Goal: Task Accomplishment & Management: Manage account settings

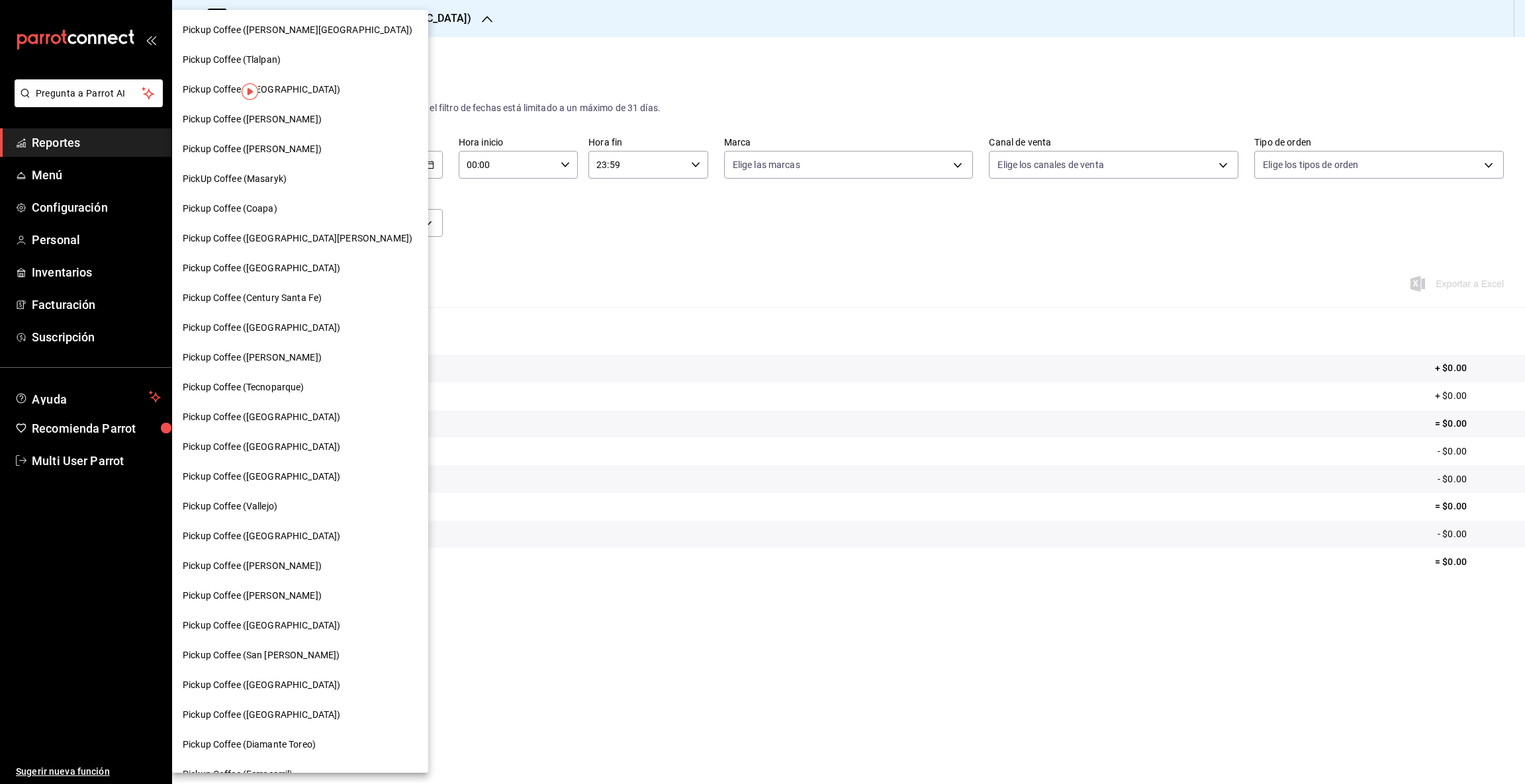
click at [260, 178] on span "PickUp Coffee (Masaryk)" at bounding box center [235, 179] width 104 height 14
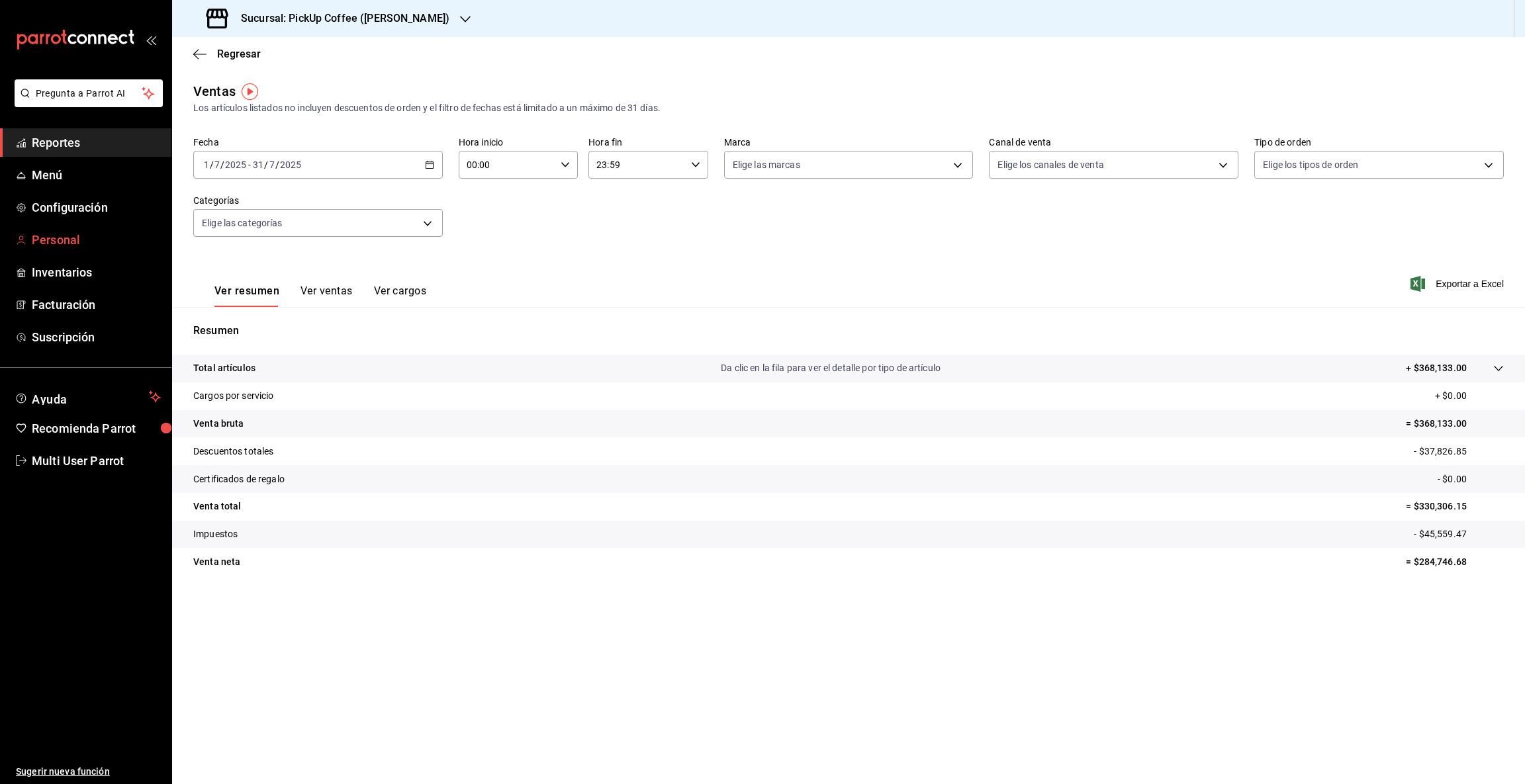
click at [92, 241] on span "Personal" at bounding box center [96, 239] width 129 height 18
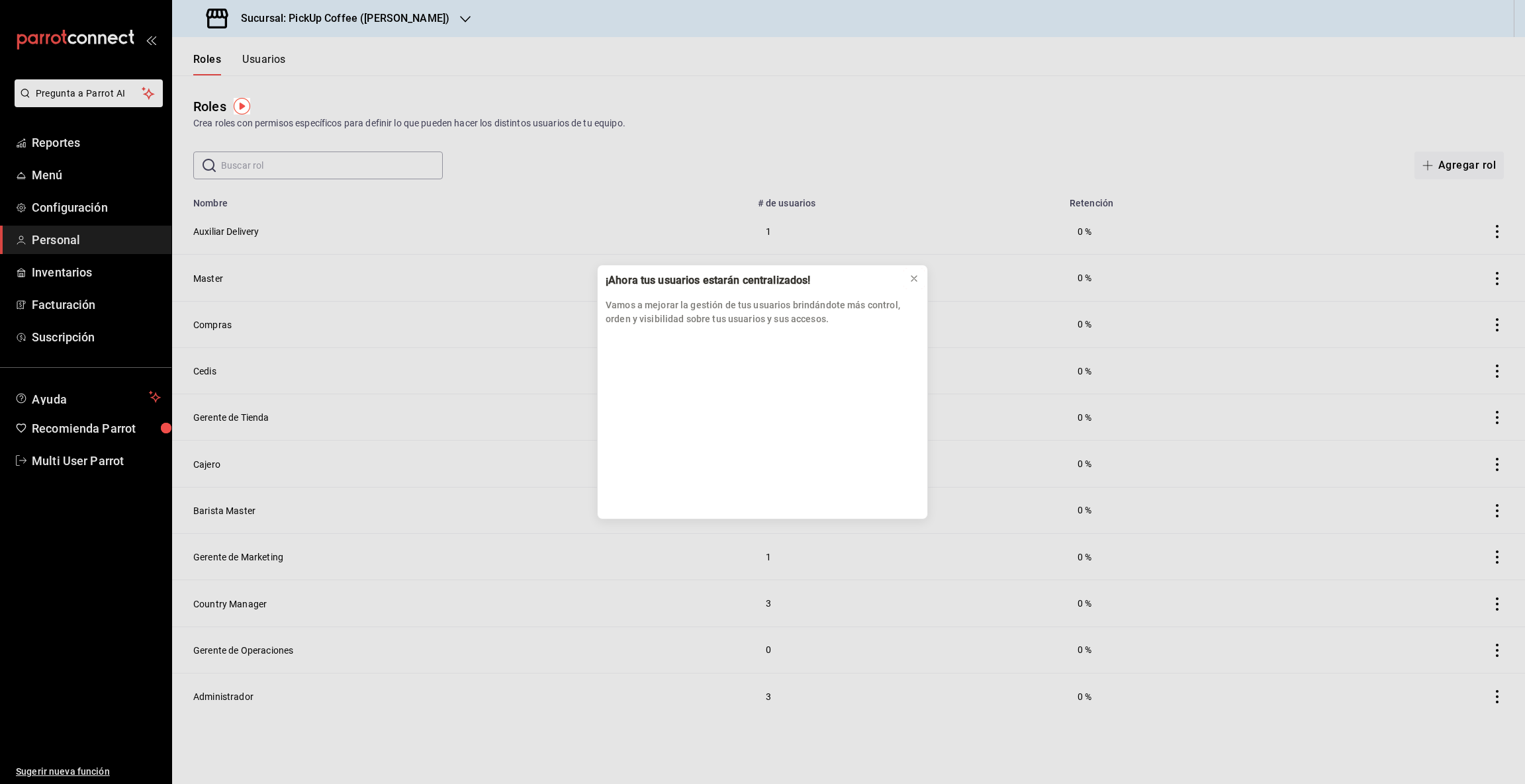
click at [911, 281] on icon at bounding box center [914, 278] width 11 height 11
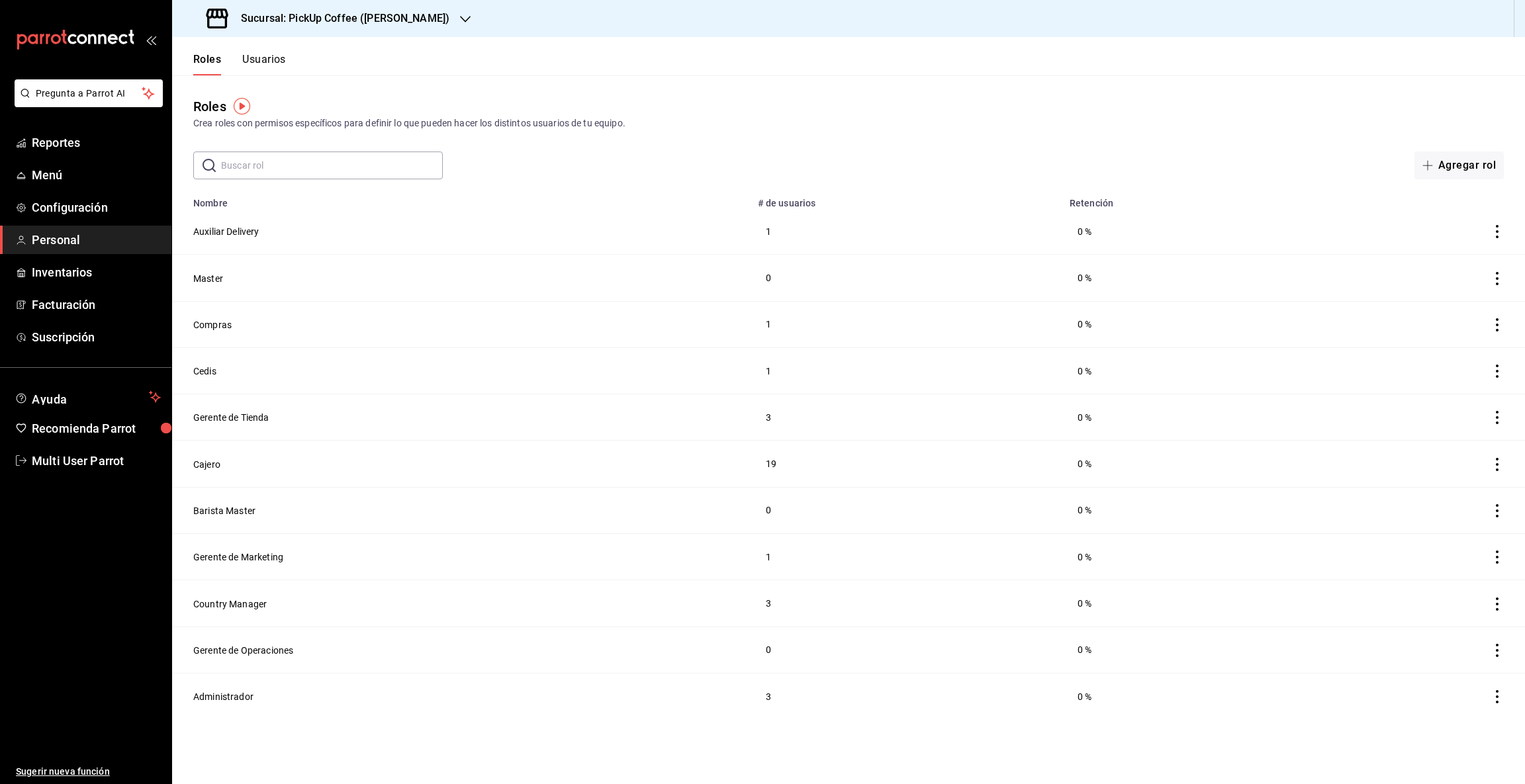
click at [270, 62] on button "Usuarios" at bounding box center [264, 64] width 44 height 23
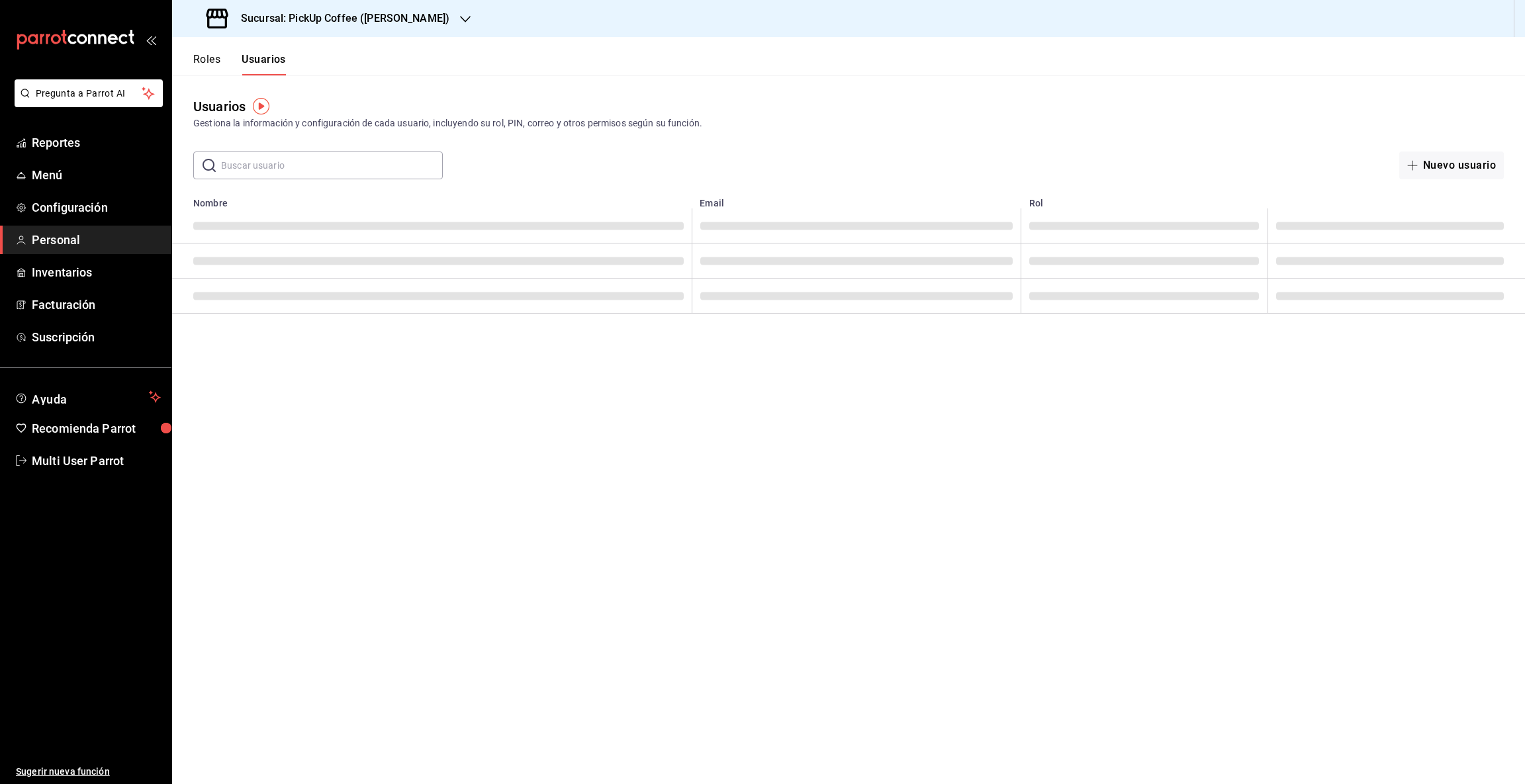
click at [267, 162] on input "text" at bounding box center [332, 165] width 222 height 27
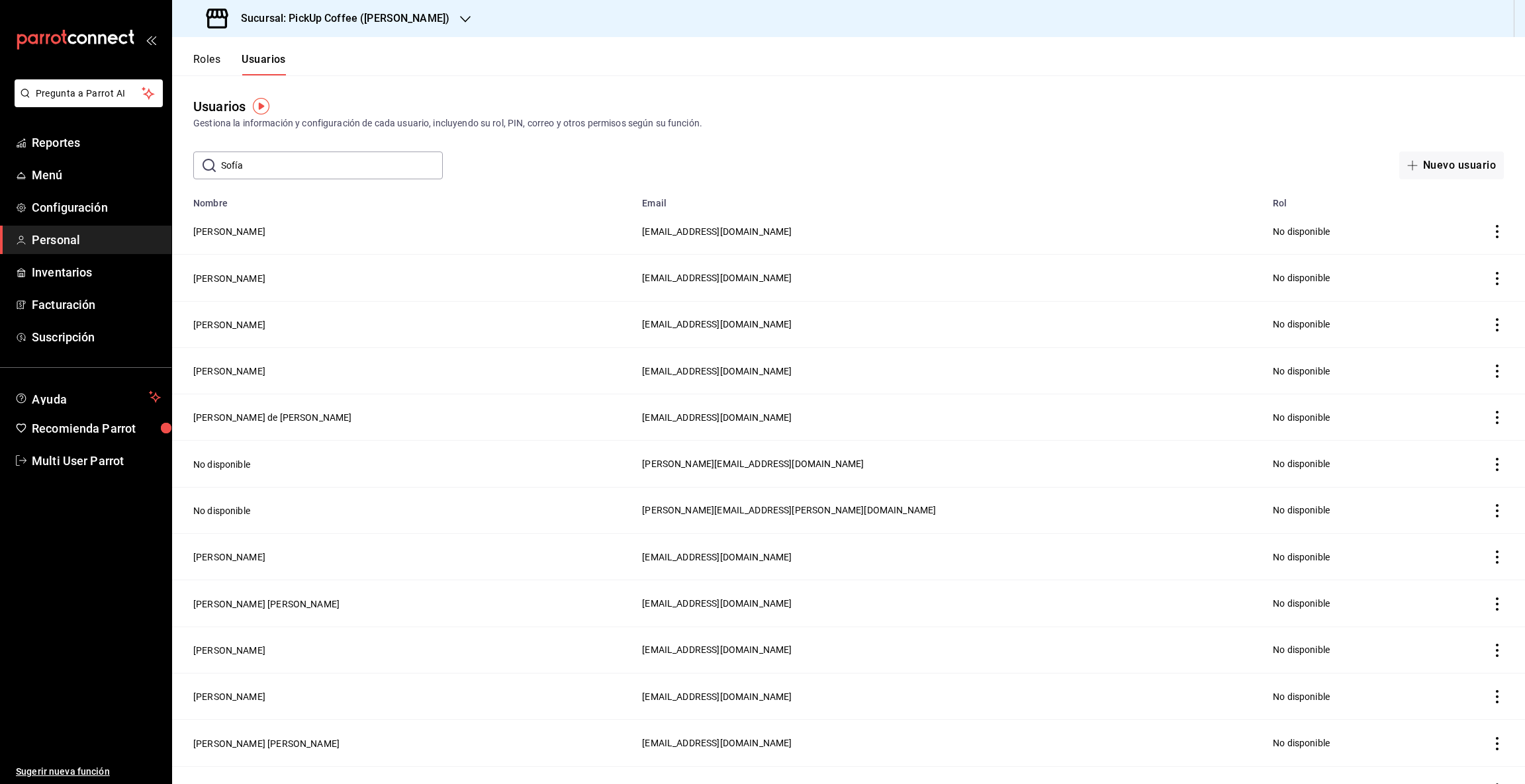
click at [297, 160] on input "Sofía" at bounding box center [332, 165] width 222 height 27
click at [280, 167] on input "Sofia" at bounding box center [332, 165] width 222 height 27
type input "S"
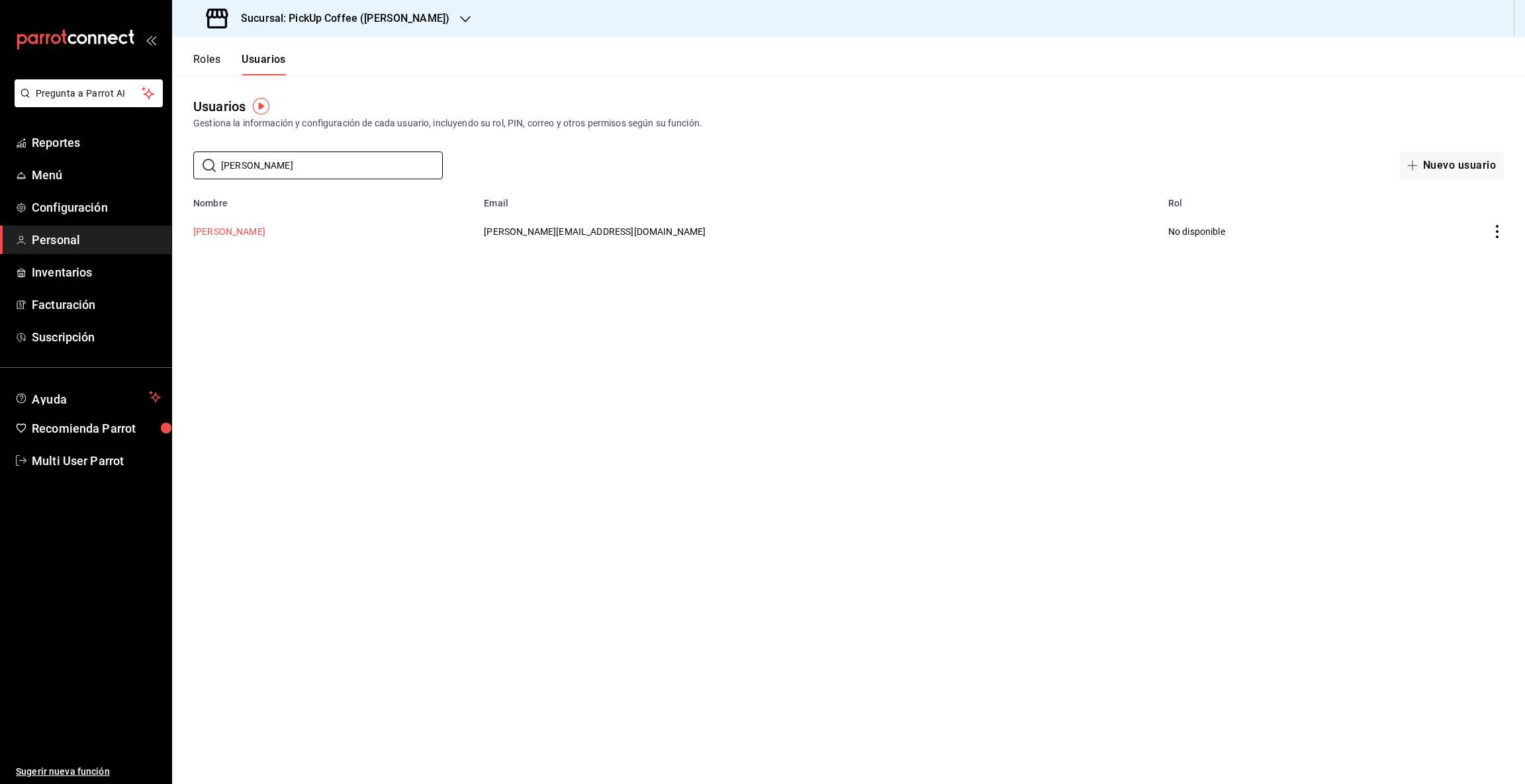
type input "[PERSON_NAME]"
click at [224, 233] on button "[PERSON_NAME]" at bounding box center [229, 231] width 72 height 13
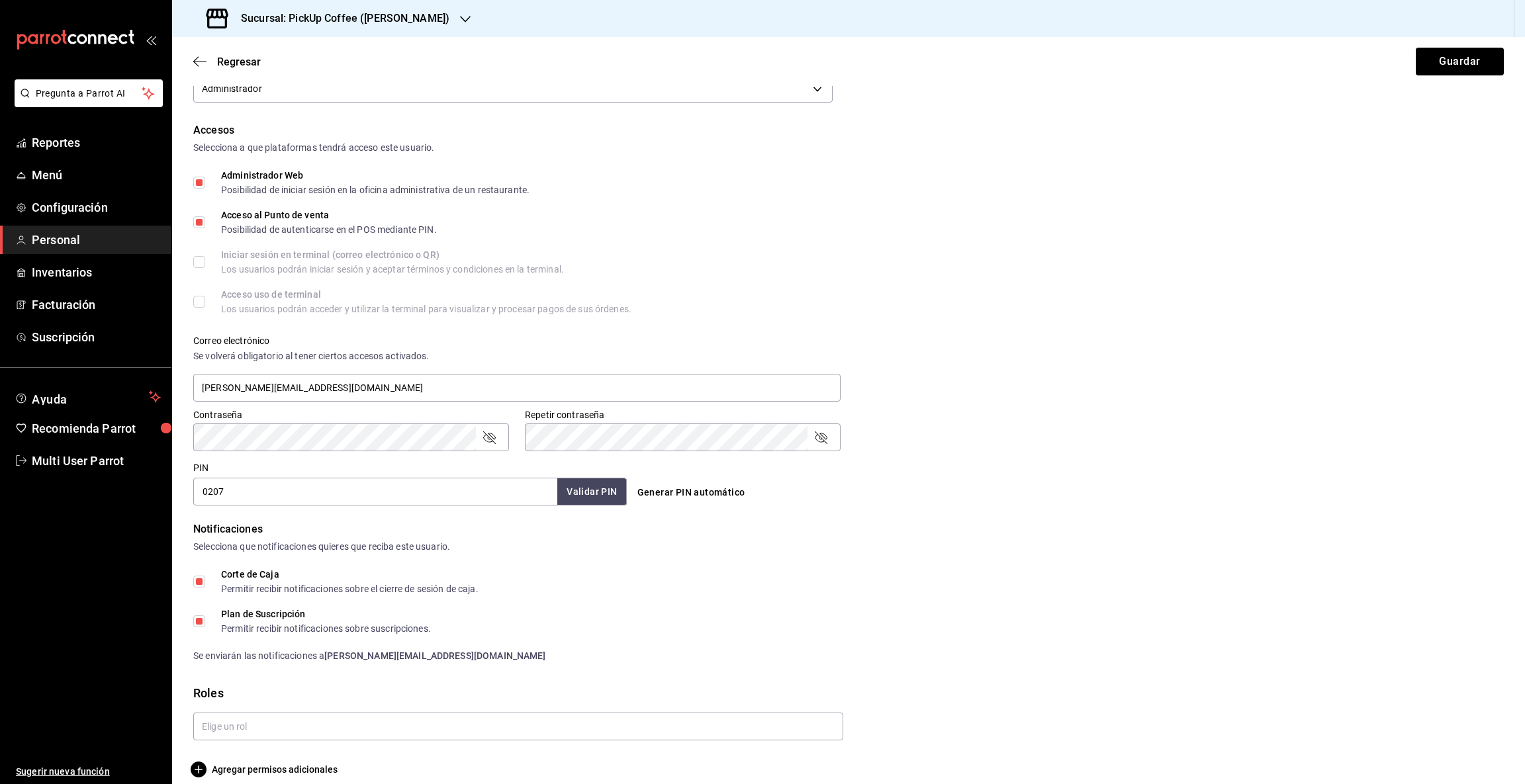
scroll to position [263, 0]
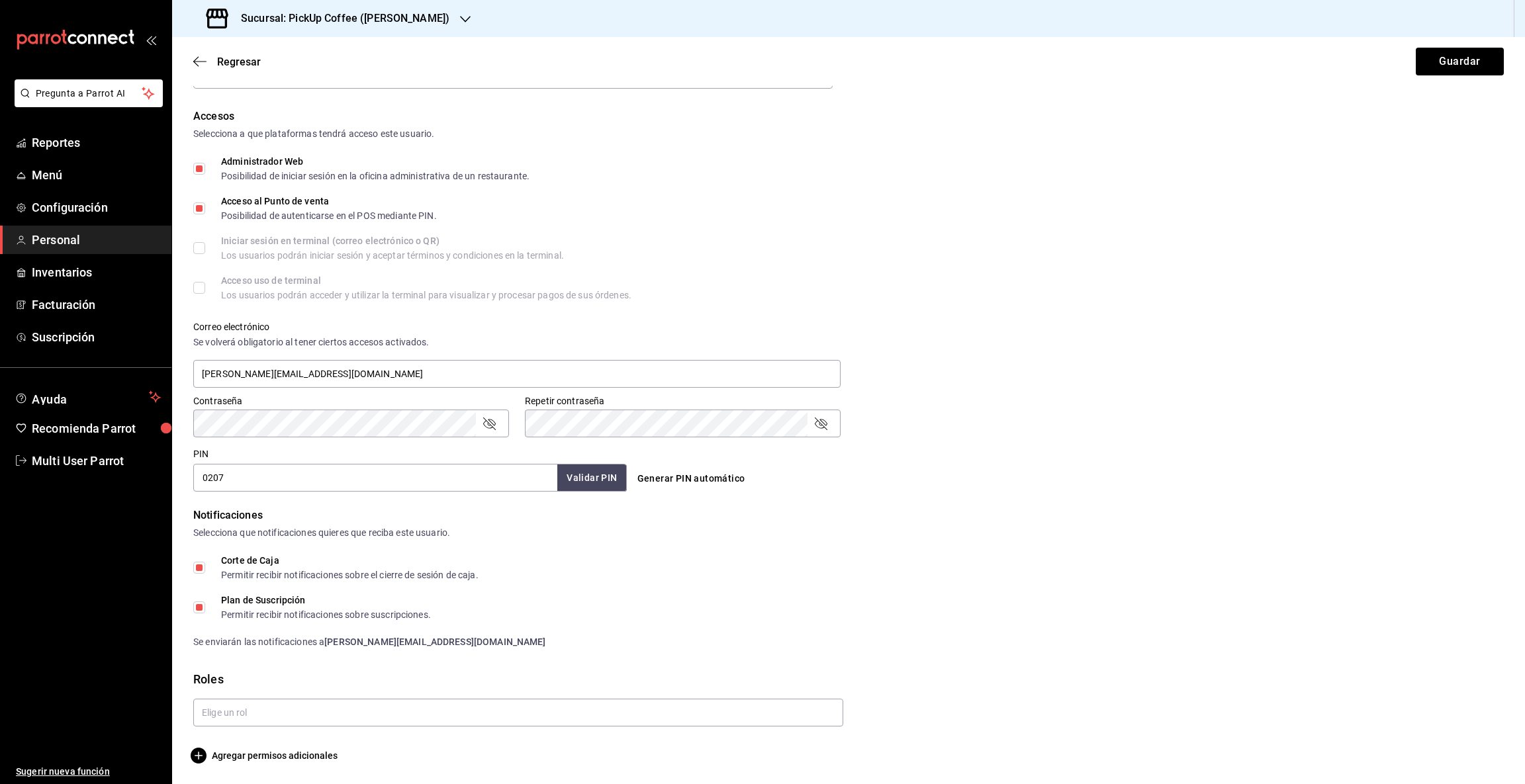
click at [202, 569] on input "Corte de Caja Permitir recibir notificaciones sobre el cierre de sesión de caja." at bounding box center [199, 567] width 12 height 12
checkbox input "false"
click at [200, 608] on input "Plan de Suscripción Permitir recibir notificaciones sobre suscripciones." at bounding box center [199, 607] width 12 height 12
checkbox input "false"
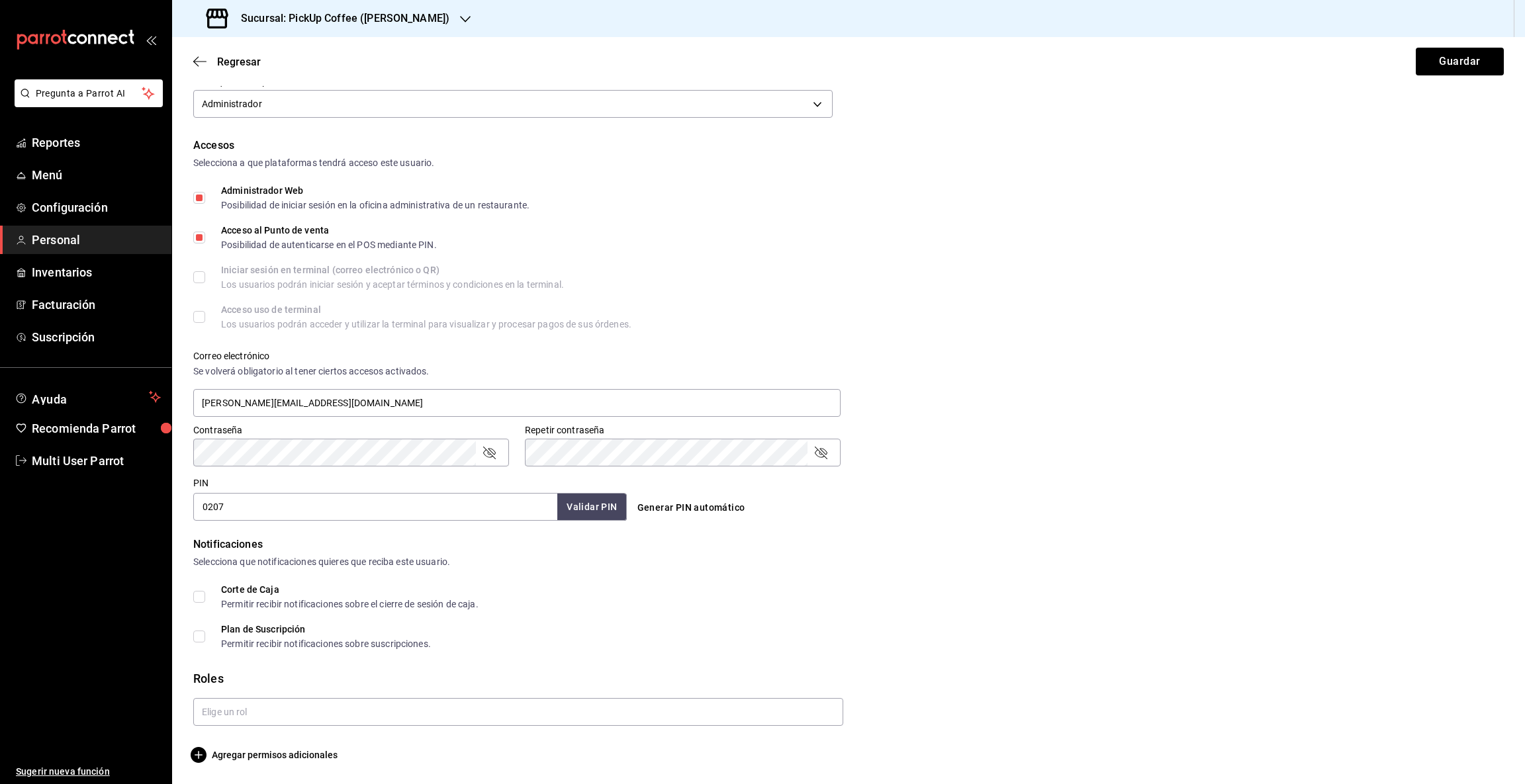
scroll to position [233, 0]
click at [1436, 62] on button "Guardar" at bounding box center [1459, 61] width 88 height 28
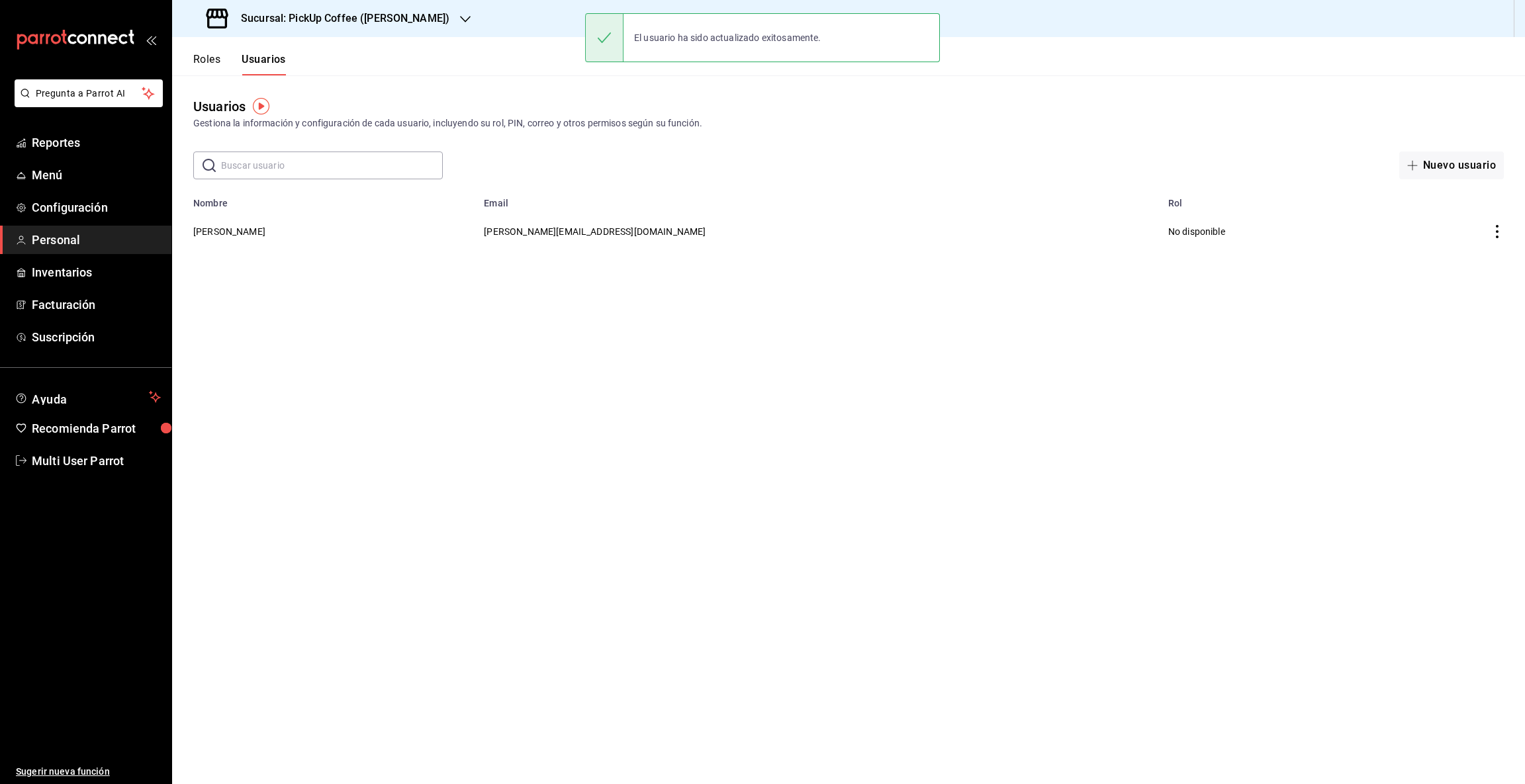
click at [460, 15] on icon "button" at bounding box center [465, 19] width 11 height 11
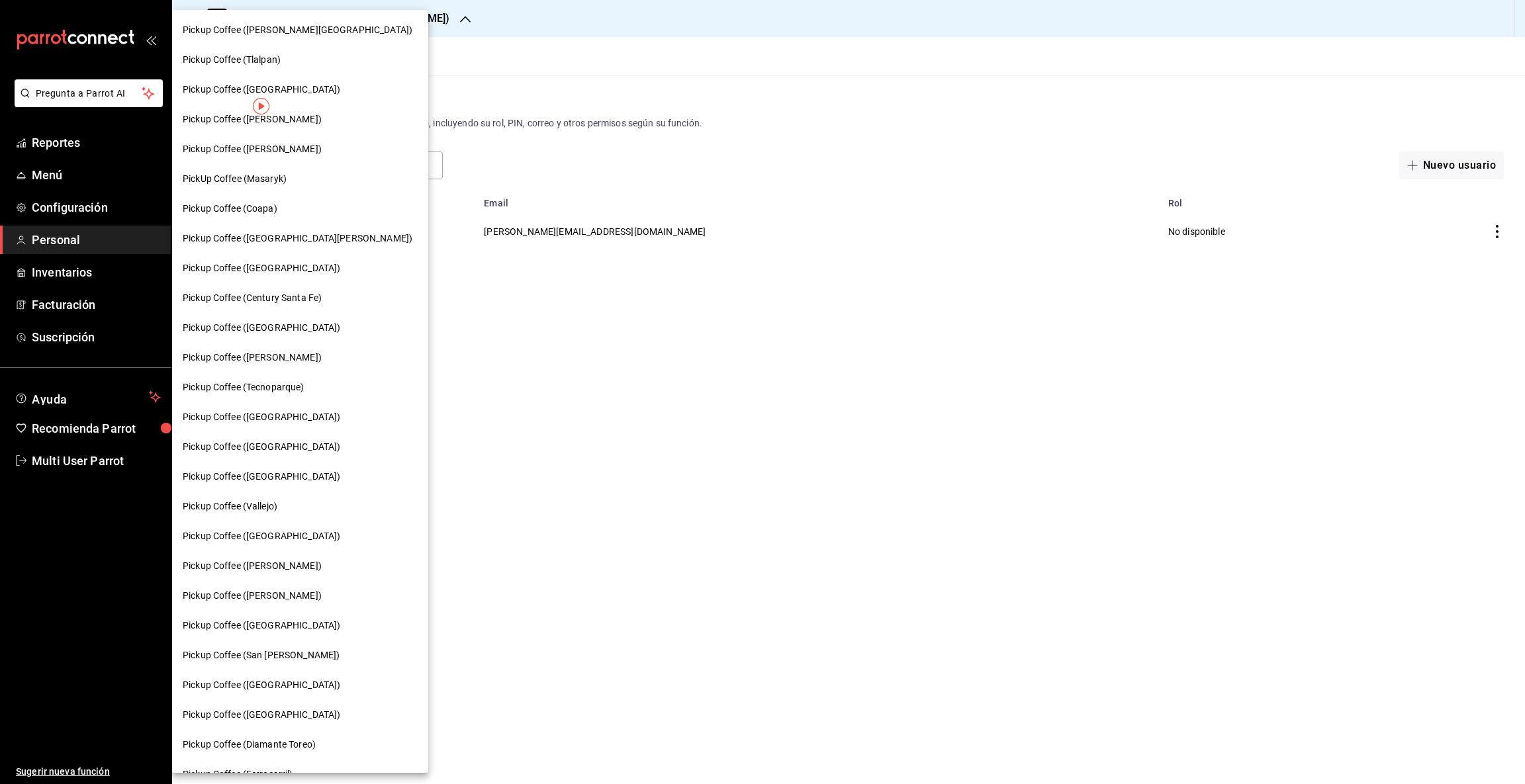
click at [282, 29] on span "Pickup Coffee ([PERSON_NAME][GEOGRAPHIC_DATA])" at bounding box center [298, 30] width 230 height 14
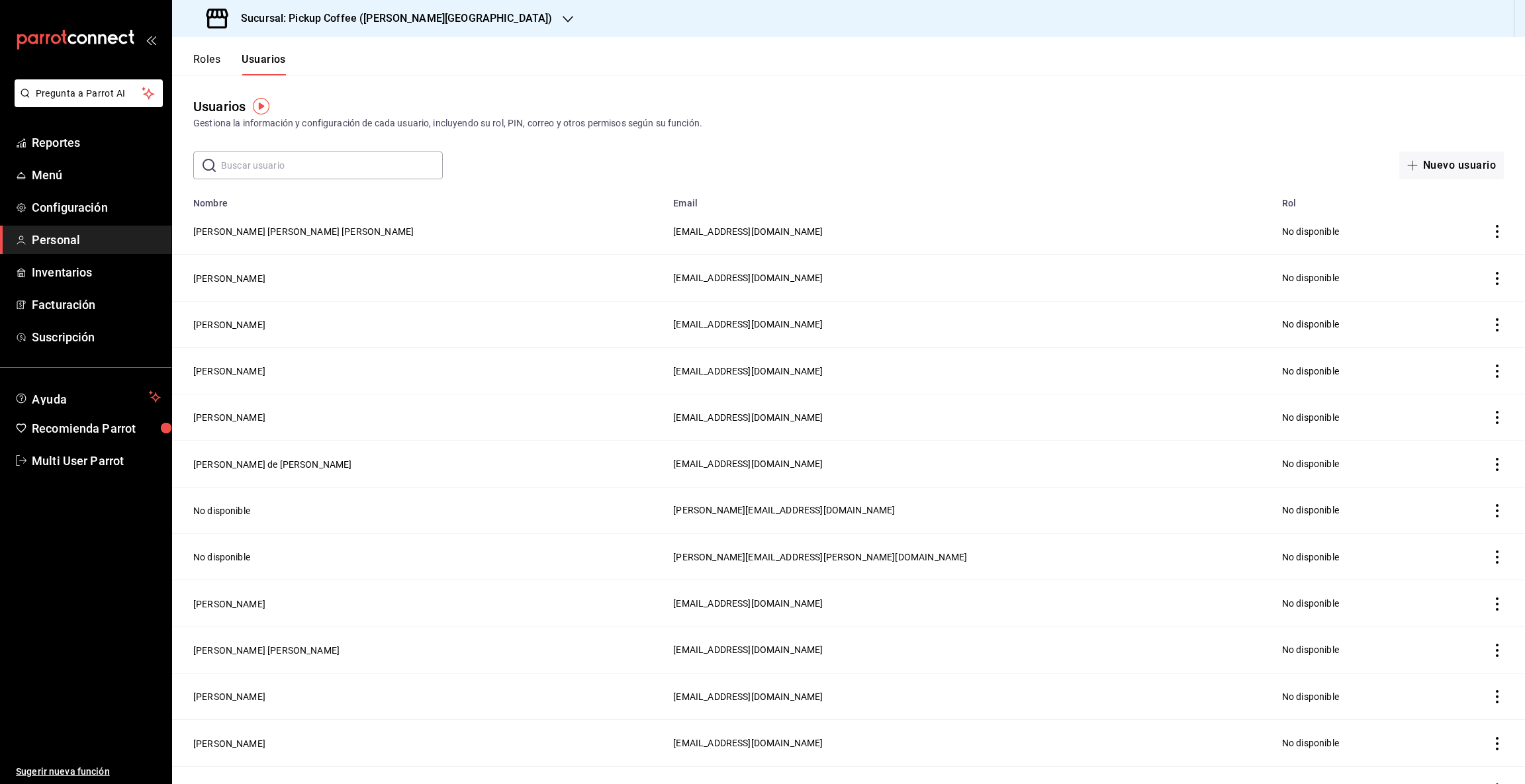
click at [267, 169] on input "text" at bounding box center [332, 165] width 222 height 27
click at [293, 166] on input "Sofía" at bounding box center [332, 165] width 222 height 27
click at [281, 152] on input "Sofía" at bounding box center [332, 165] width 222 height 27
click at [212, 167] on icon at bounding box center [209, 165] width 13 height 13
click at [260, 163] on input "Sofía" at bounding box center [332, 165] width 222 height 27
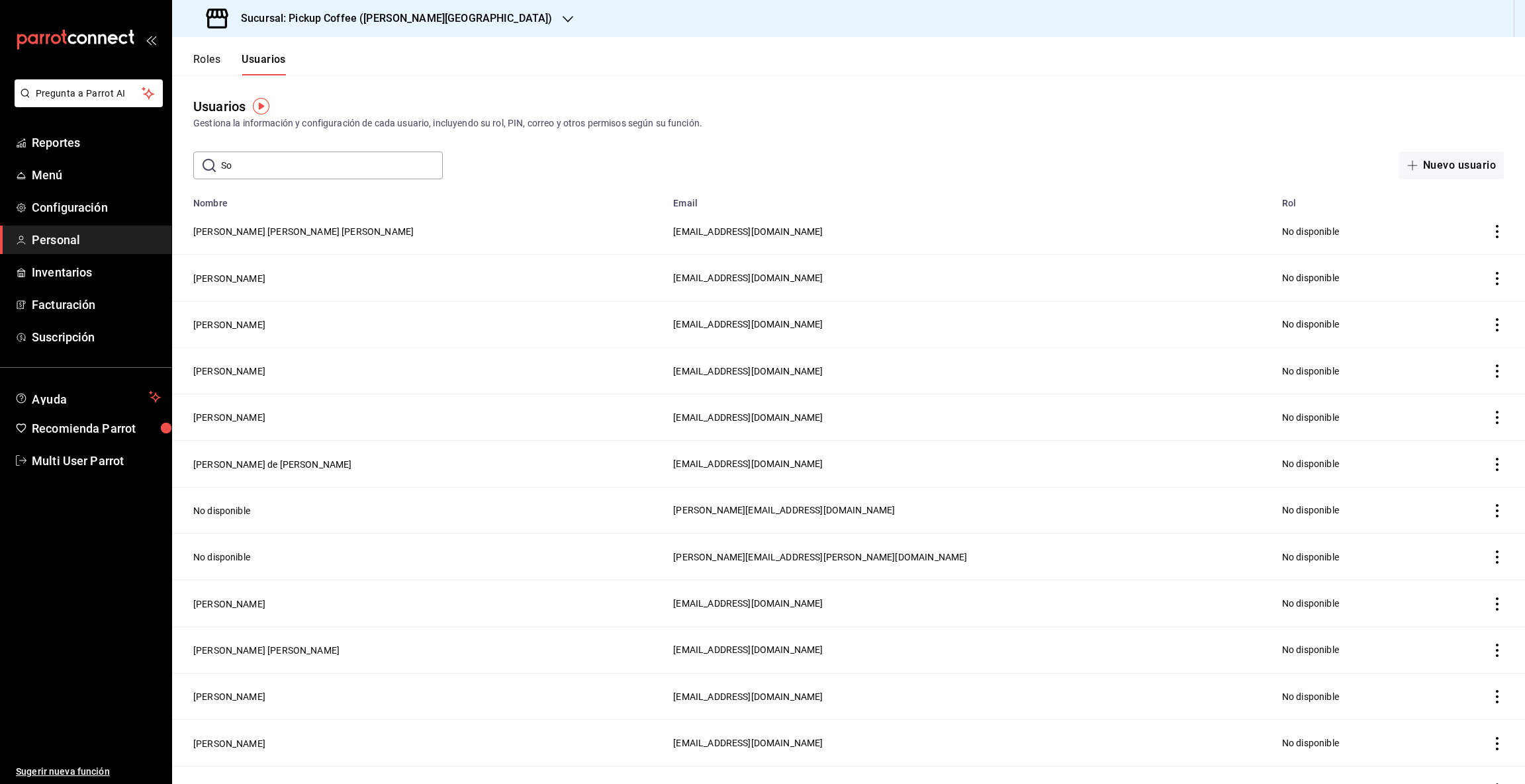
type input "S"
type input "[PERSON_NAME]"
